Goal: Obtain resource: Obtain resource

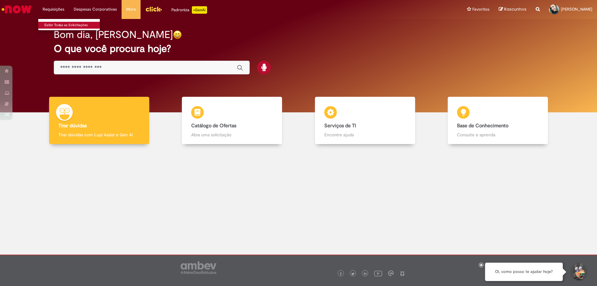
click at [63, 24] on link "Exibir Todas as Solicitações" at bounding box center [72, 25] width 68 height 7
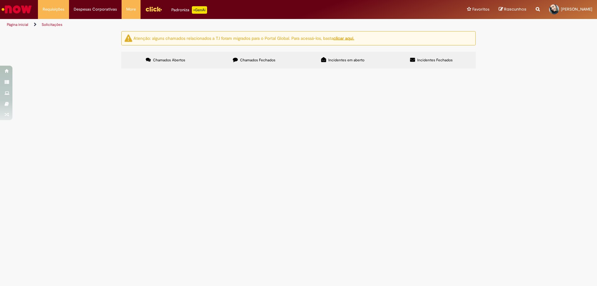
click at [241, 59] on span "Chamados Fechados" at bounding box center [257, 59] width 35 height 5
click at [341, 59] on span "Incidentes em aberto" at bounding box center [346, 59] width 36 height 5
click at [424, 57] on span "Incidentes Fechados" at bounding box center [434, 59] width 35 height 5
drag, startPoint x: 355, startPoint y: 61, endPoint x: 349, endPoint y: 60, distance: 6.3
click at [355, 61] on span "Incidentes em aberto" at bounding box center [346, 59] width 36 height 5
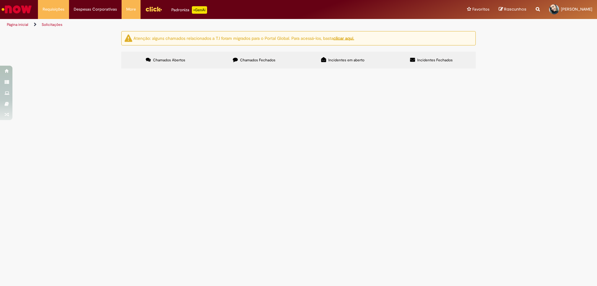
click at [184, 60] on span "Chamados Abertos" at bounding box center [169, 59] width 32 height 5
click at [271, 60] on span "Chamados Fechados" at bounding box center [257, 59] width 35 height 5
click at [409, 56] on label "Incidentes Fechados" at bounding box center [431, 60] width 89 height 17
click at [343, 54] on label "Incidentes em aberto" at bounding box center [342, 60] width 89 height 17
click at [267, 61] on span "Chamados Fechados" at bounding box center [257, 59] width 35 height 5
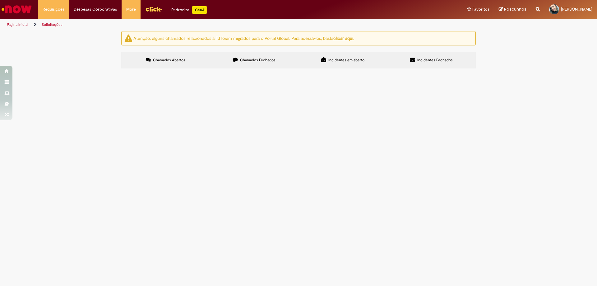
click at [167, 58] on span "Chamados Abertos" at bounding box center [169, 59] width 32 height 5
click at [26, 7] on img "Ir para a Homepage" at bounding box center [17, 9] width 32 height 12
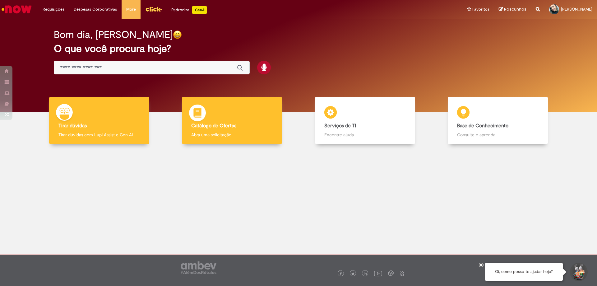
click at [212, 121] on div "Catálogo de Ofertas Catálogo de Ofertas Abra uma solicitação" at bounding box center [232, 121] width 100 height 48
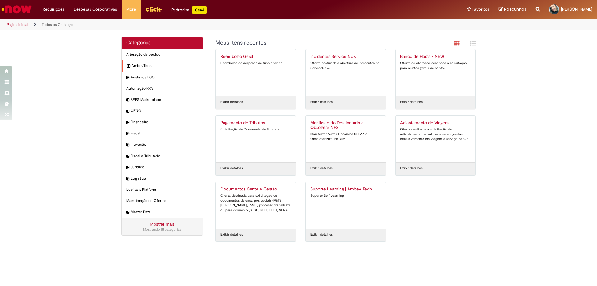
click at [128, 66] on icon "expandir categoria AmbevTech" at bounding box center [128, 66] width 3 height 6
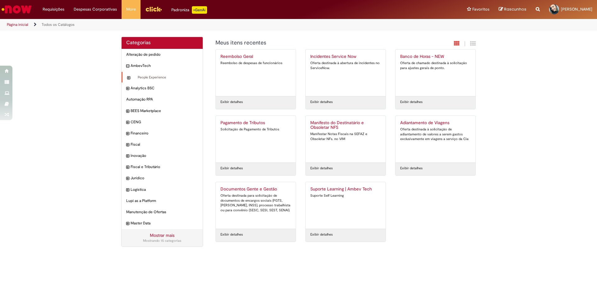
click at [128, 78] on icon "expandir categoria People Experience" at bounding box center [128, 78] width 3 height 6
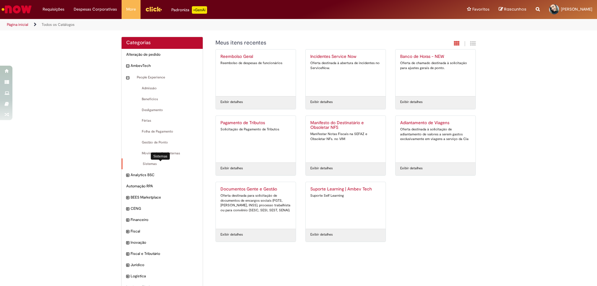
click at [149, 163] on span "Sistemas Itens" at bounding box center [162, 163] width 71 height 5
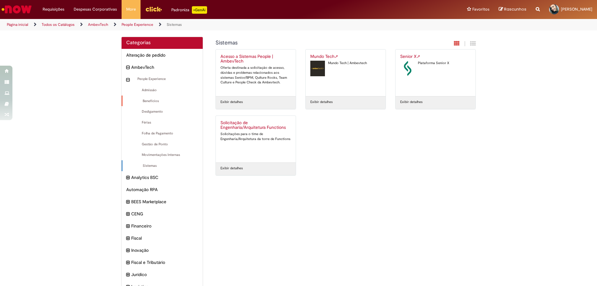
click at [149, 98] on div "Benefícios Itens" at bounding box center [161, 100] width 81 height 11
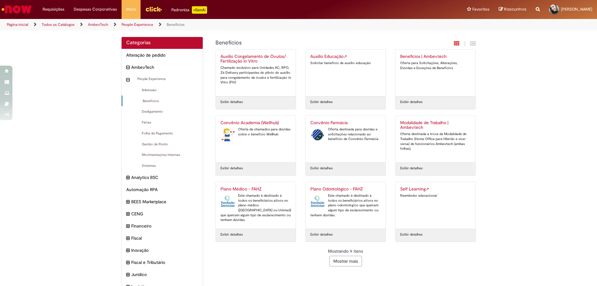
click at [428, 211] on div "Self Learning ➚ Reembolso educacional" at bounding box center [435, 204] width 71 height 37
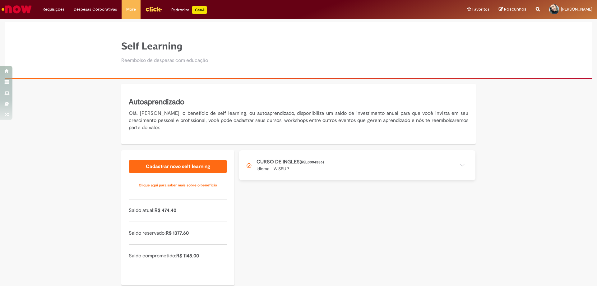
scroll to position [11, 0]
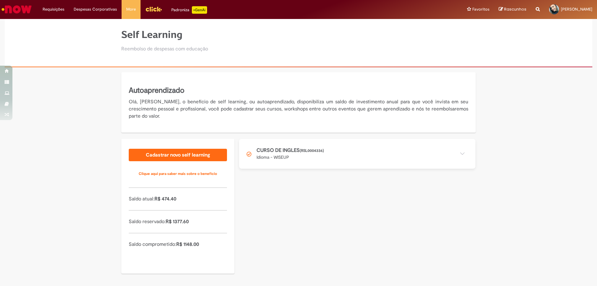
click at [464, 165] on button at bounding box center [357, 154] width 236 height 30
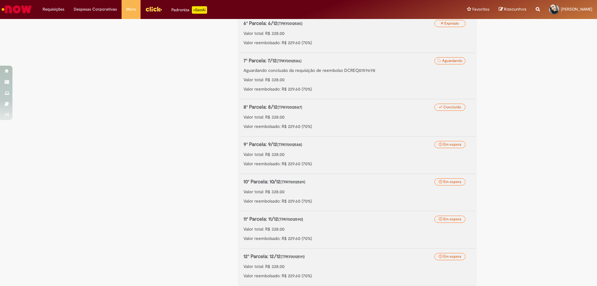
scroll to position [365, 0]
